Goal: Use online tool/utility: Utilize a website feature to perform a specific function

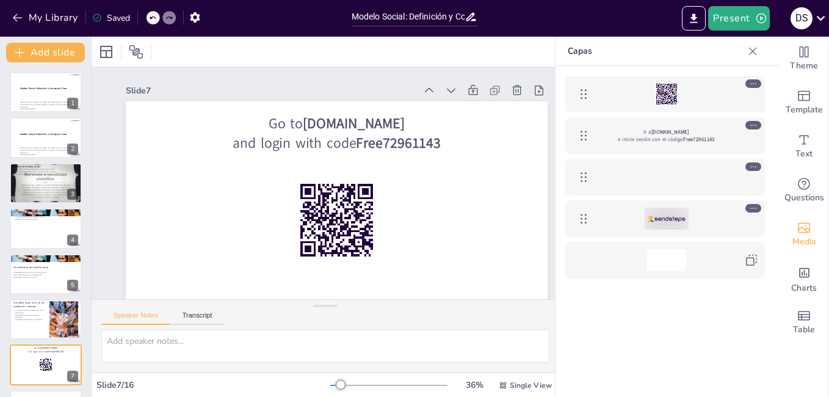
scroll to position [135, 0]
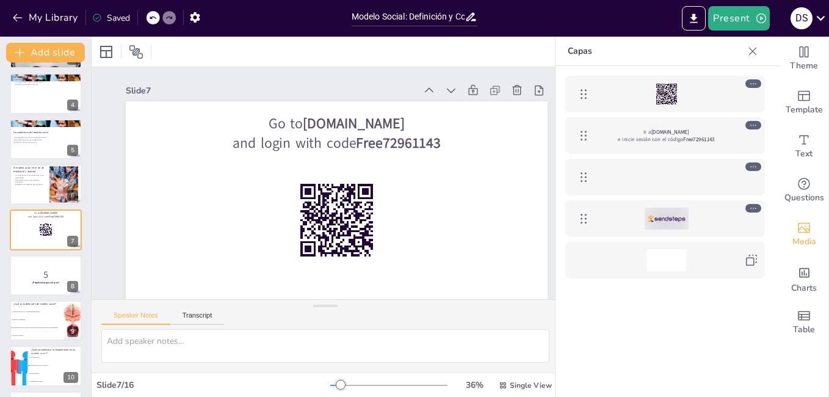
checkbox input "true"
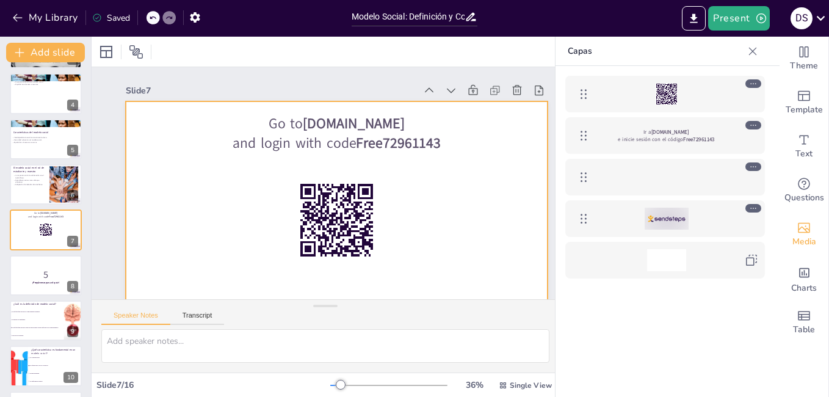
checkbox input "true"
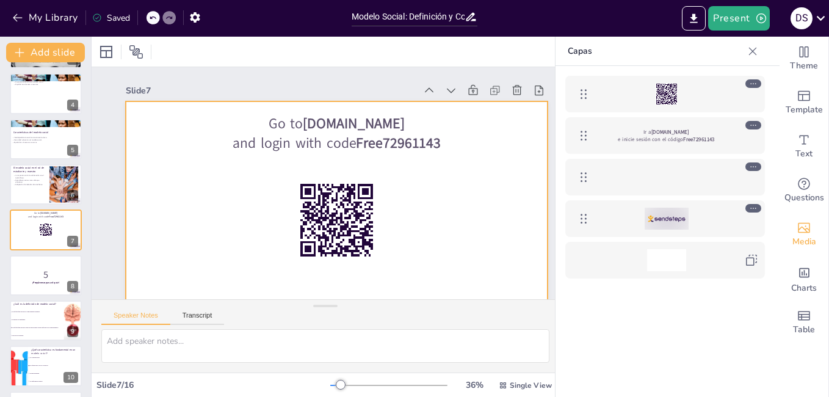
checkbox input "true"
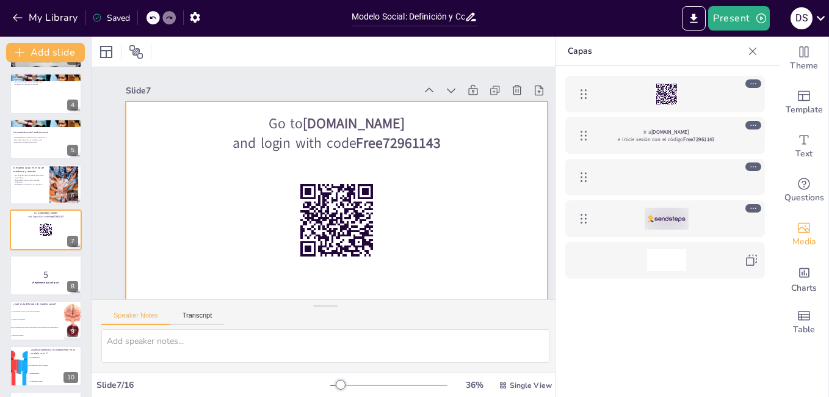
checkbox input "true"
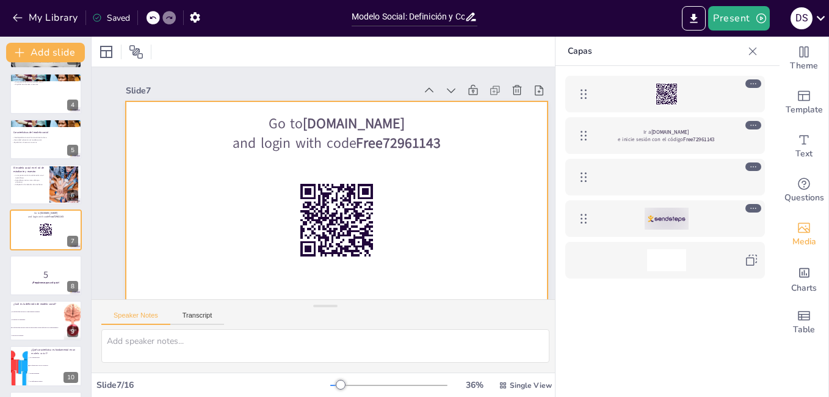
checkbox input "true"
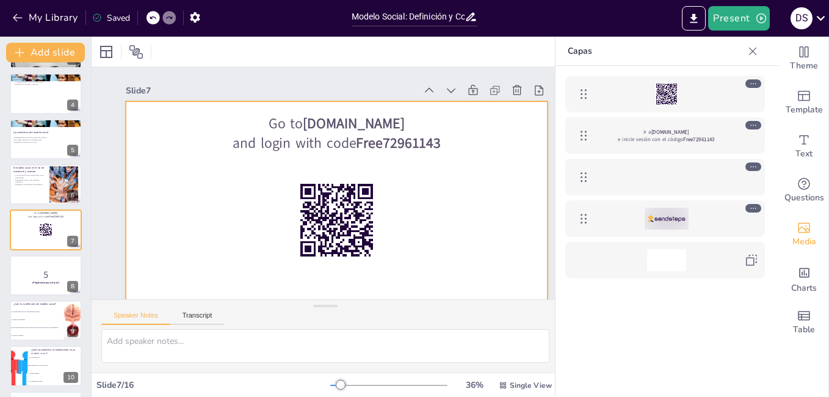
checkbox input "true"
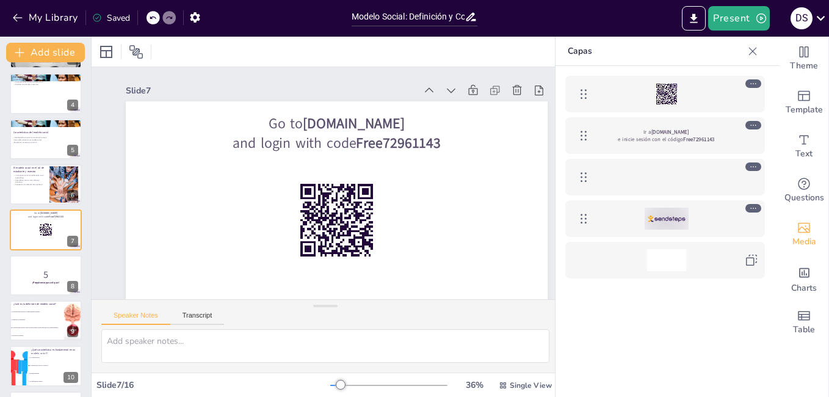
click at [98, 20] on icon at bounding box center [97, 18] width 10 height 10
checkbox input "true"
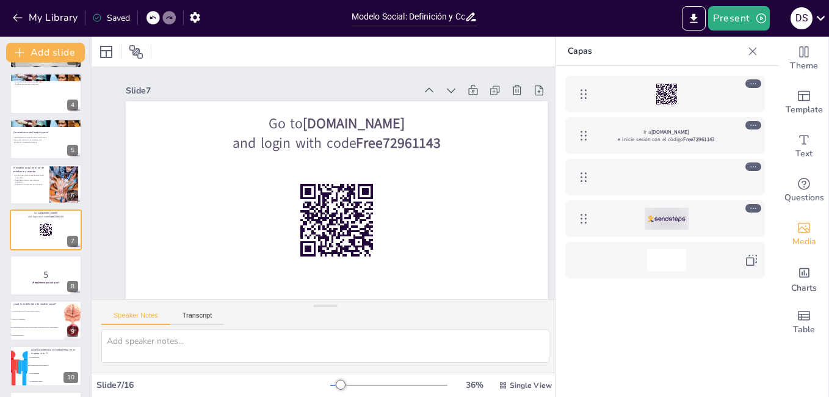
checkbox input "true"
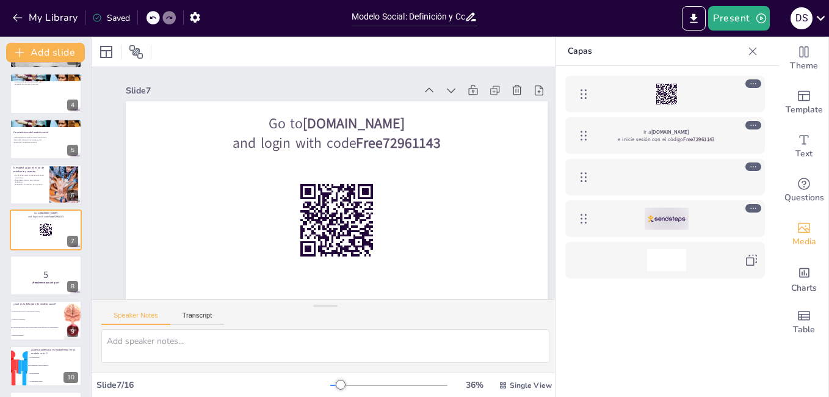
checkbox input "true"
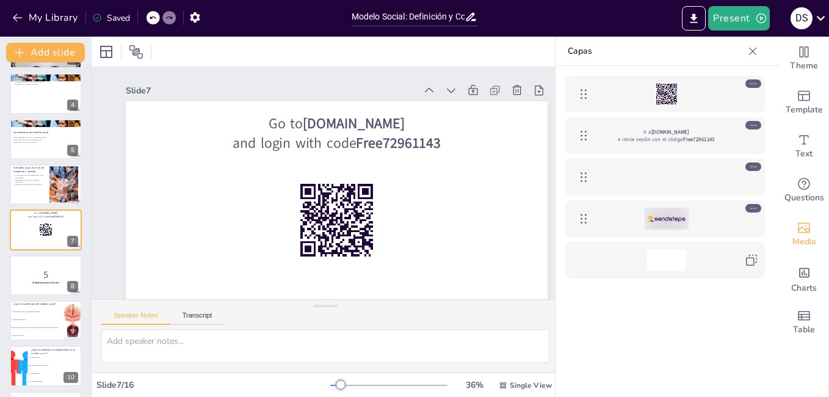
checkbox input "true"
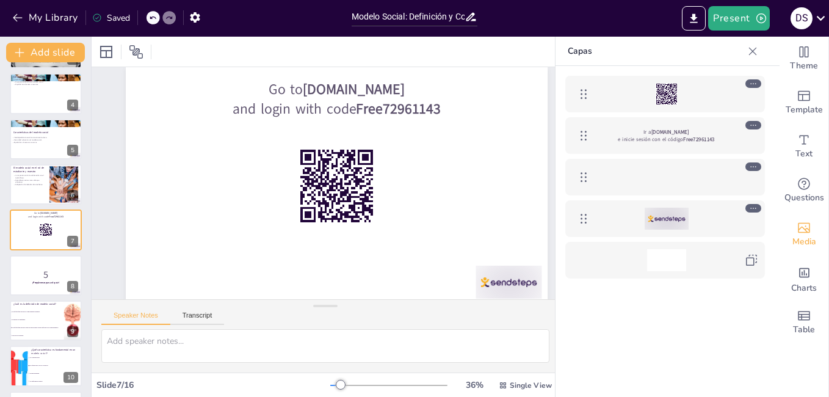
scroll to position [49, 0]
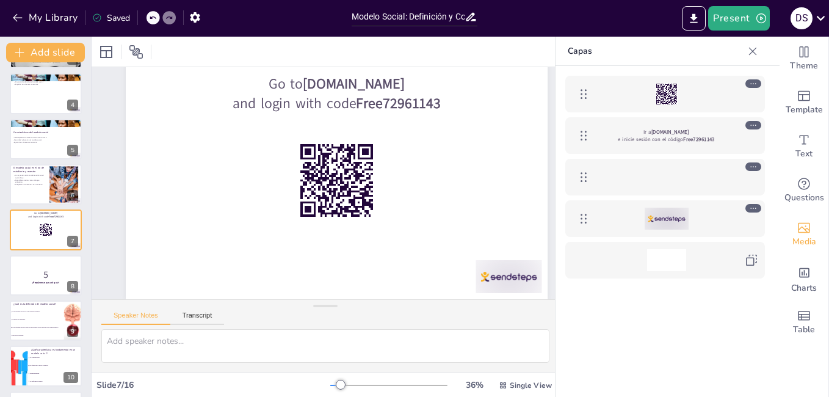
checkbox input "true"
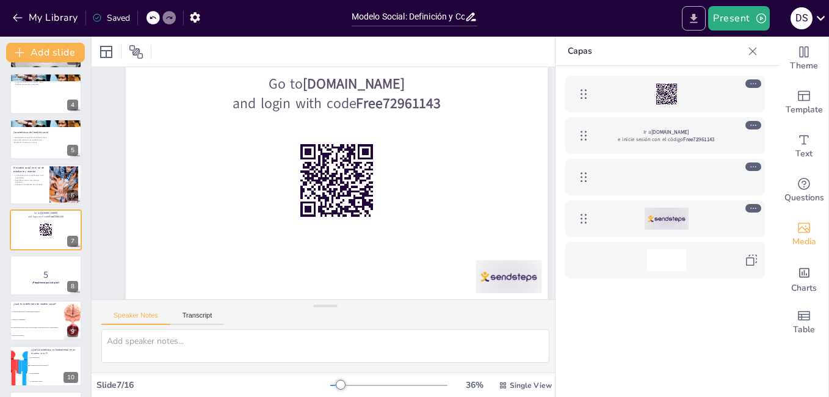
checkbox input "true"
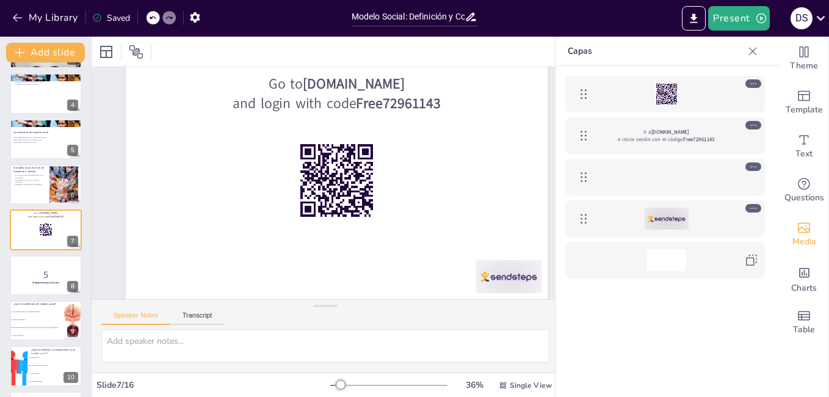
checkbox input "true"
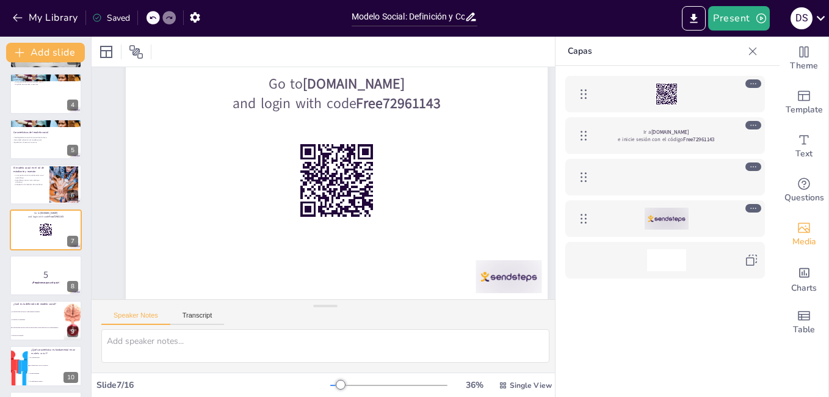
checkbox input "true"
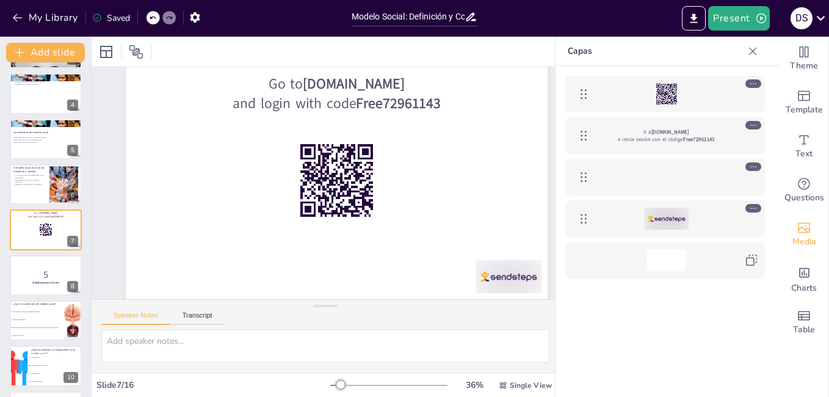
checkbox input "true"
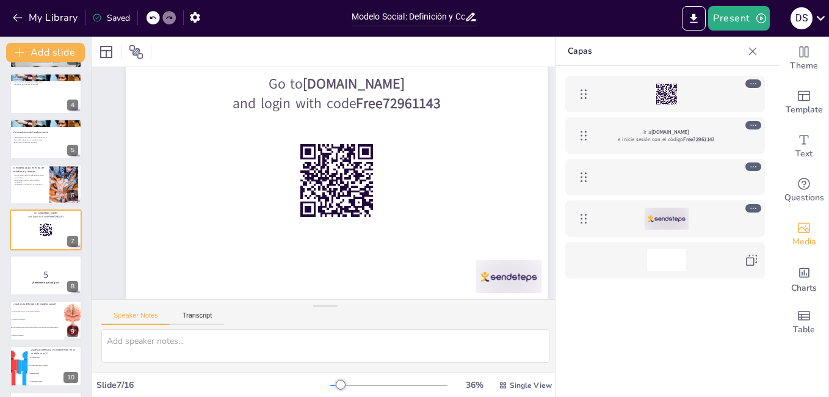
checkbox input "true"
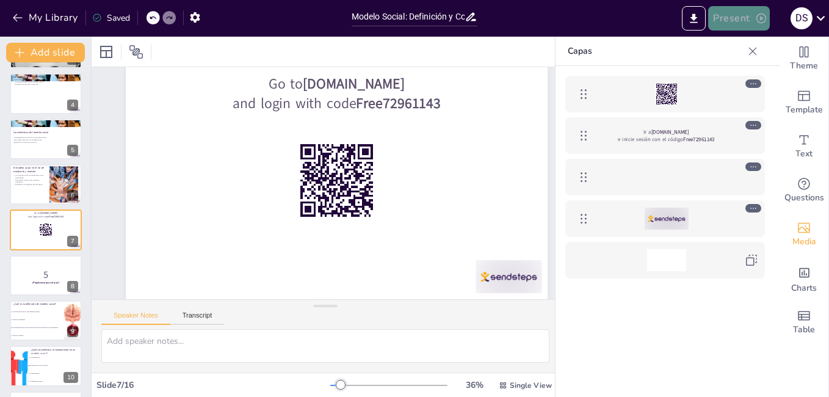
click at [740, 21] on button "Present" at bounding box center [738, 18] width 61 height 24
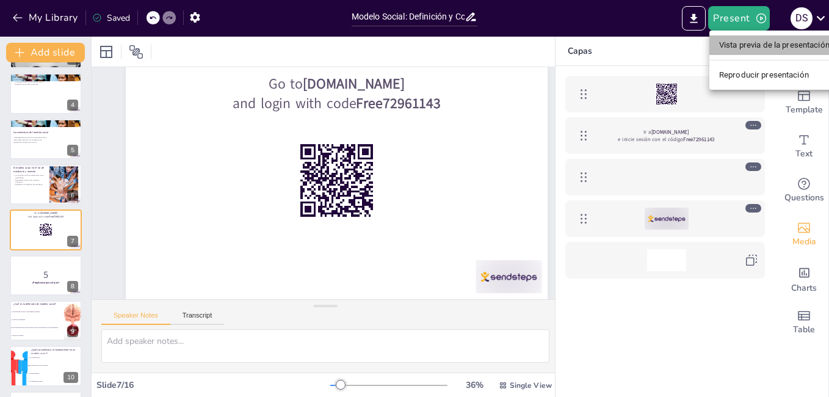
click at [744, 42] on li "Vista previa de la presentación" at bounding box center [774, 45] width 130 height 20
